Goal: Complete application form

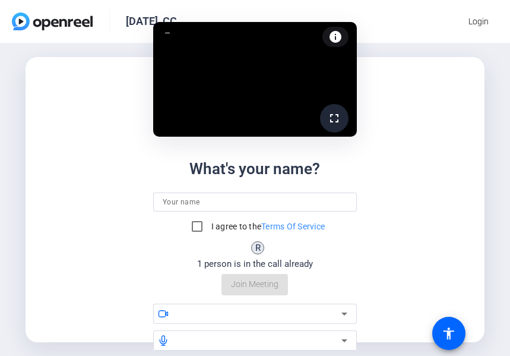
click at [236, 200] on input at bounding box center [255, 202] width 185 height 14
click at [200, 203] on input at bounding box center [255, 202] width 185 height 14
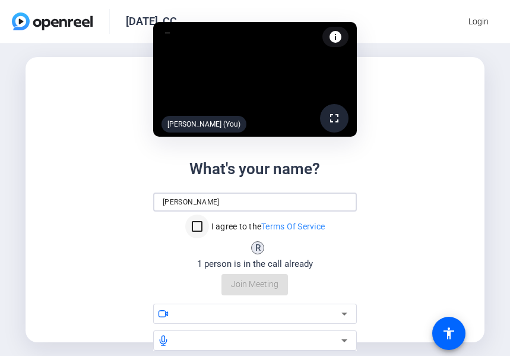
type input "Robert"
click at [196, 226] on input "I agree to the Terms Of Service" at bounding box center [197, 226] width 24 height 24
checkbox input "true"
